Goal: Transaction & Acquisition: Purchase product/service

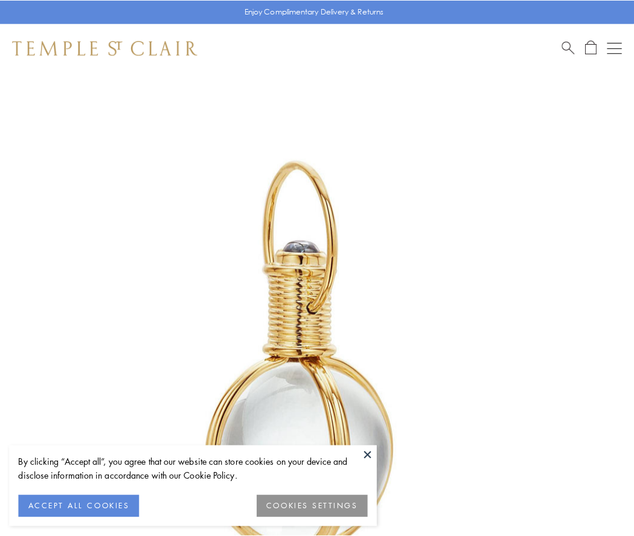
scroll to position [315, 0]
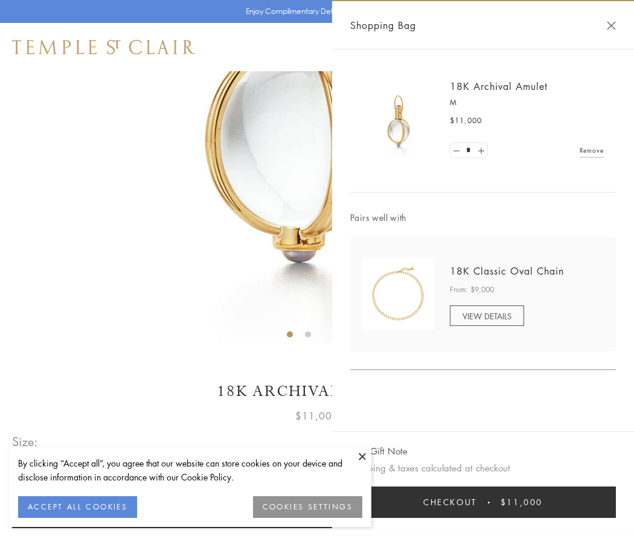
click at [483, 502] on button "Checkout $11,000" at bounding box center [483, 501] width 266 height 31
